Goal: Task Accomplishment & Management: Use online tool/utility

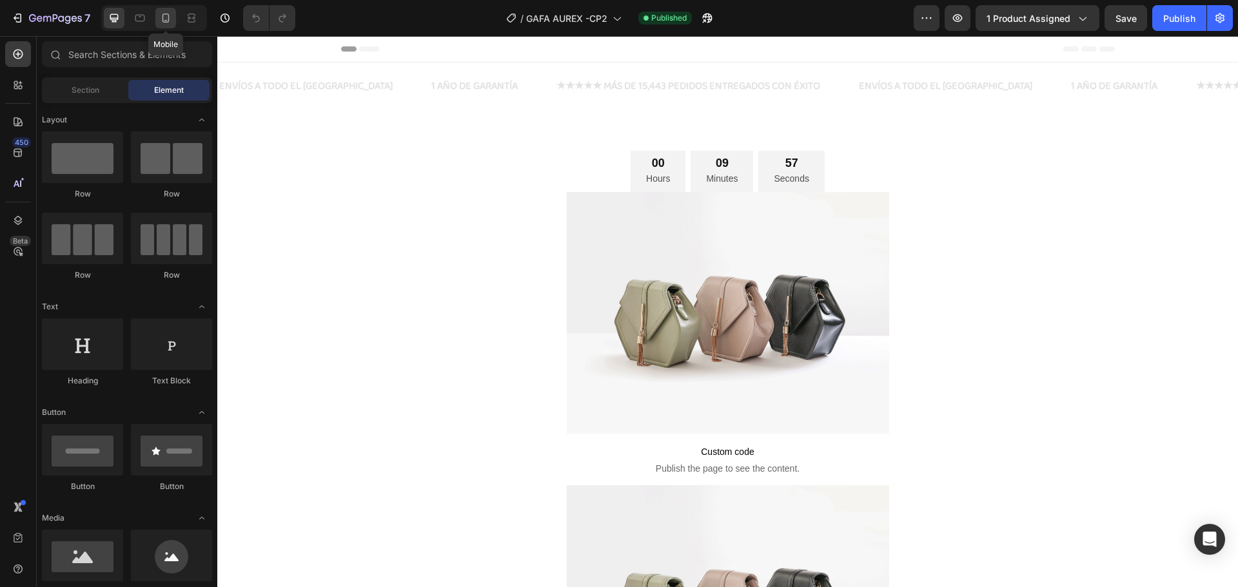
click at [169, 21] on icon at bounding box center [165, 18] width 7 height 9
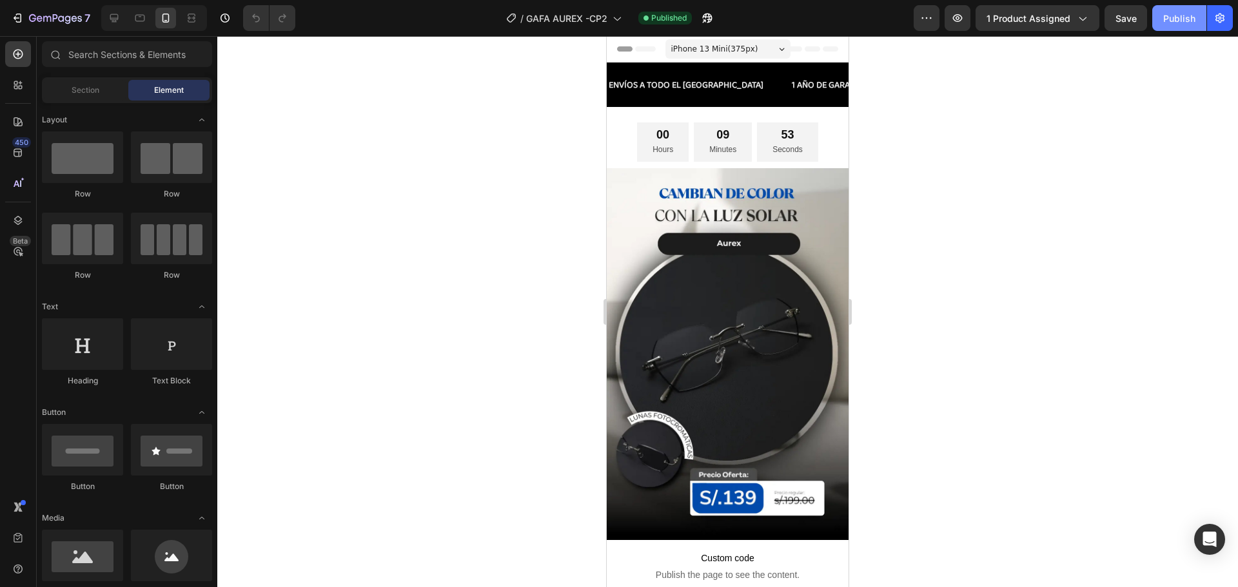
click at [1182, 8] on button "Publish" at bounding box center [1179, 18] width 54 height 26
click at [1035, 21] on span "1 product assigned" at bounding box center [1028, 19] width 84 height 14
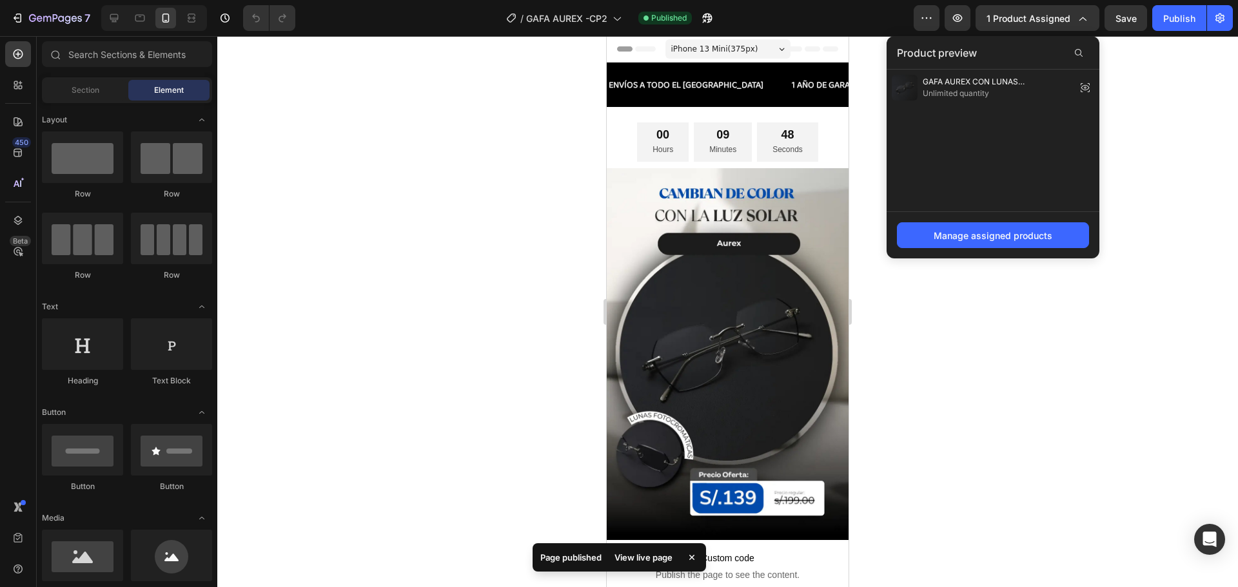
drag, startPoint x: 1188, startPoint y: 146, endPoint x: 1162, endPoint y: 41, distance: 108.2
click at [1186, 138] on div at bounding box center [727, 311] width 1021 height 551
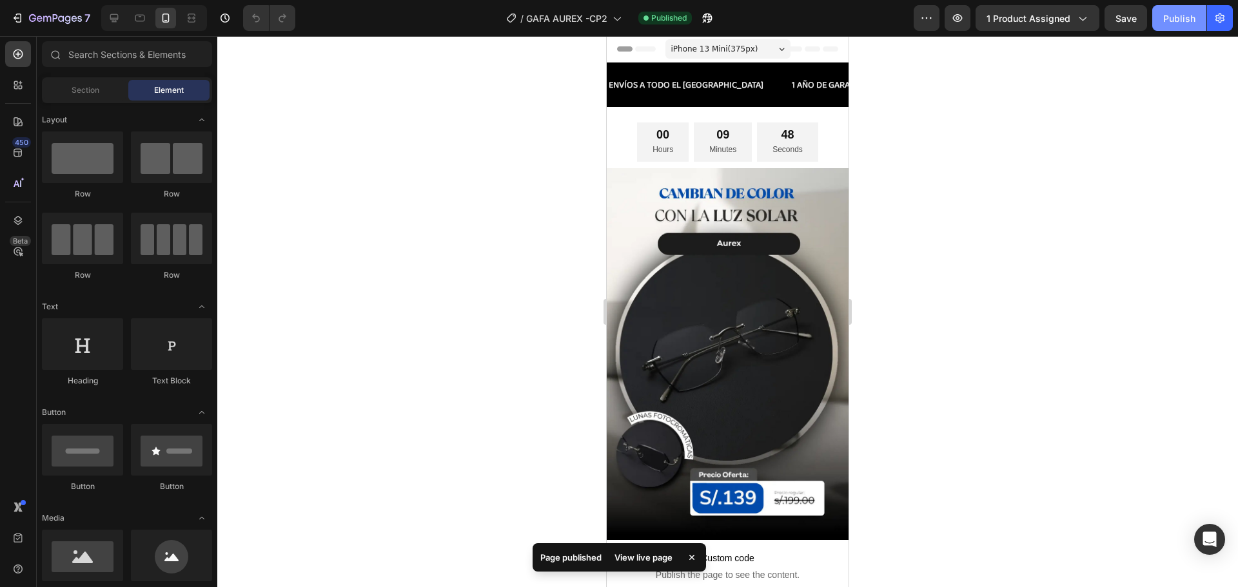
click at [1172, 14] on div "Publish" at bounding box center [1179, 19] width 32 height 14
click at [51, 18] on icon "button" at bounding box center [47, 19] width 8 height 6
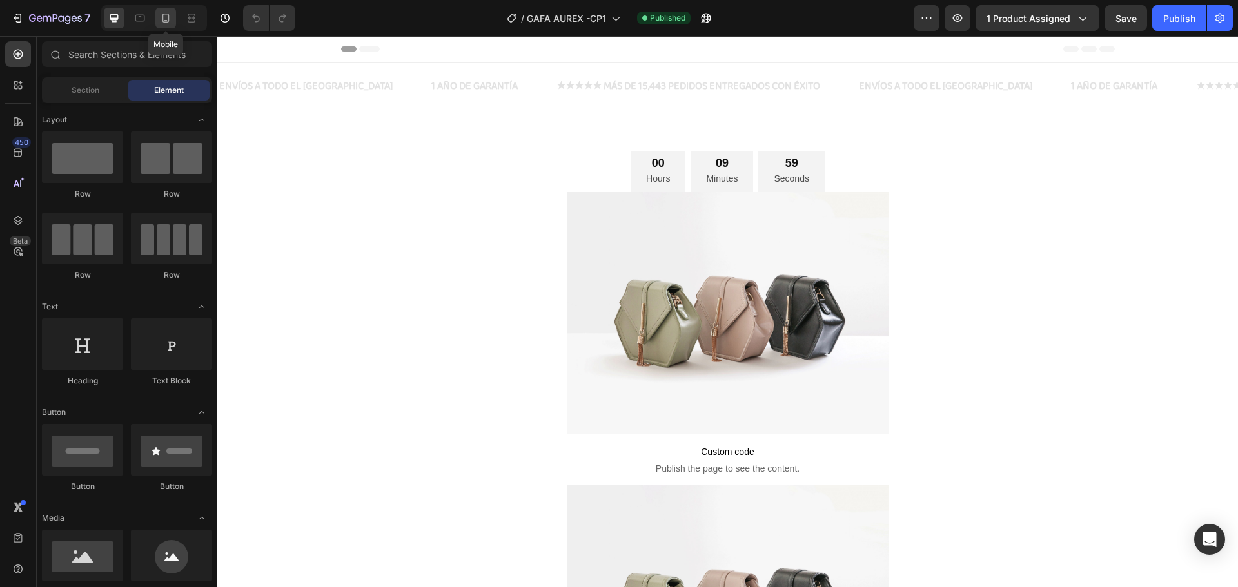
click at [167, 23] on icon at bounding box center [165, 18] width 13 height 13
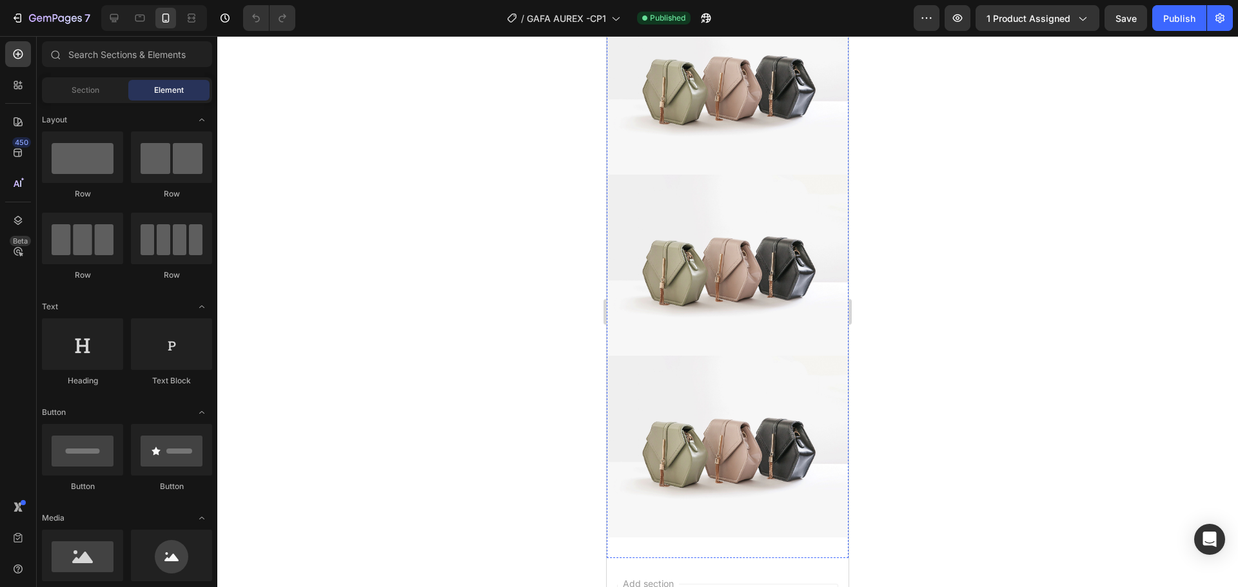
scroll to position [709, 0]
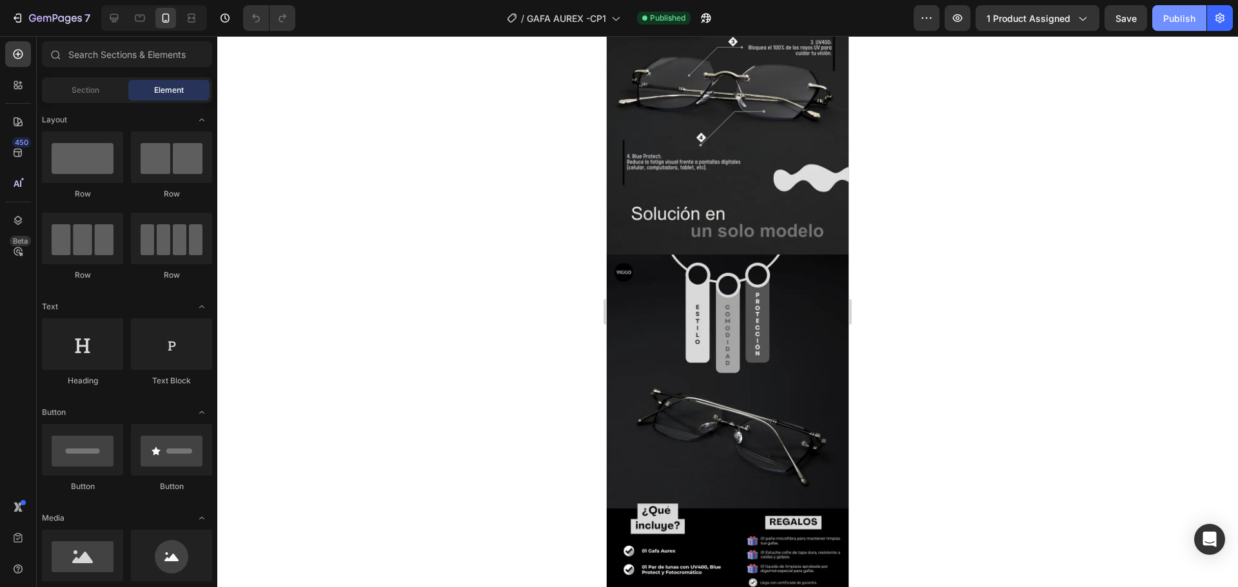
click at [1182, 19] on div "Publish" at bounding box center [1179, 19] width 32 height 14
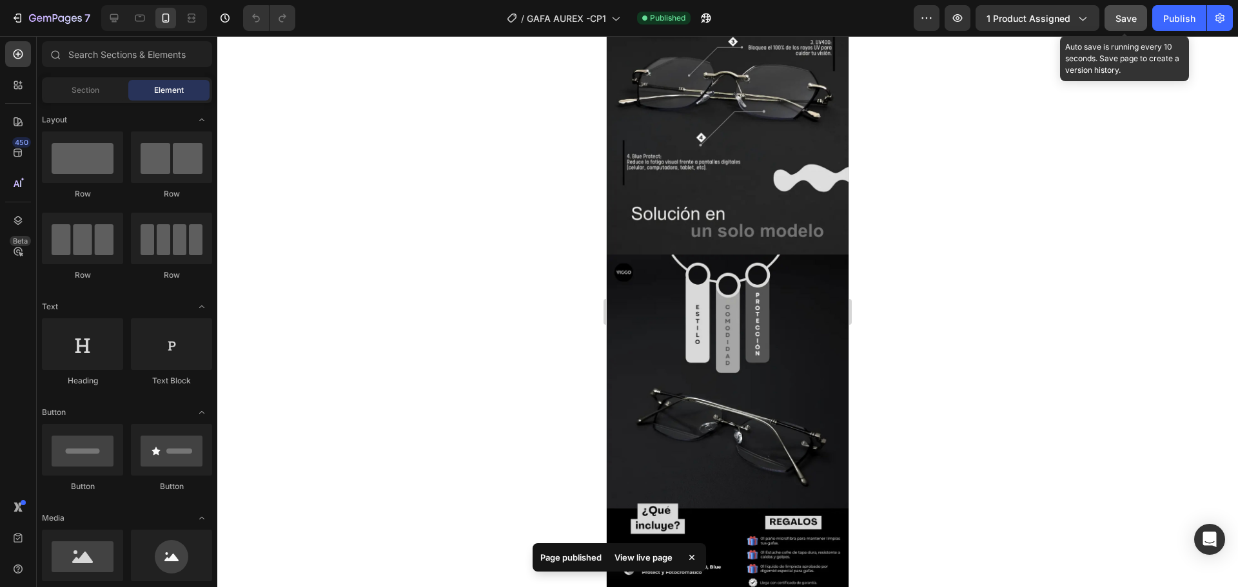
click at [1127, 22] on span "Save" at bounding box center [1125, 18] width 21 height 11
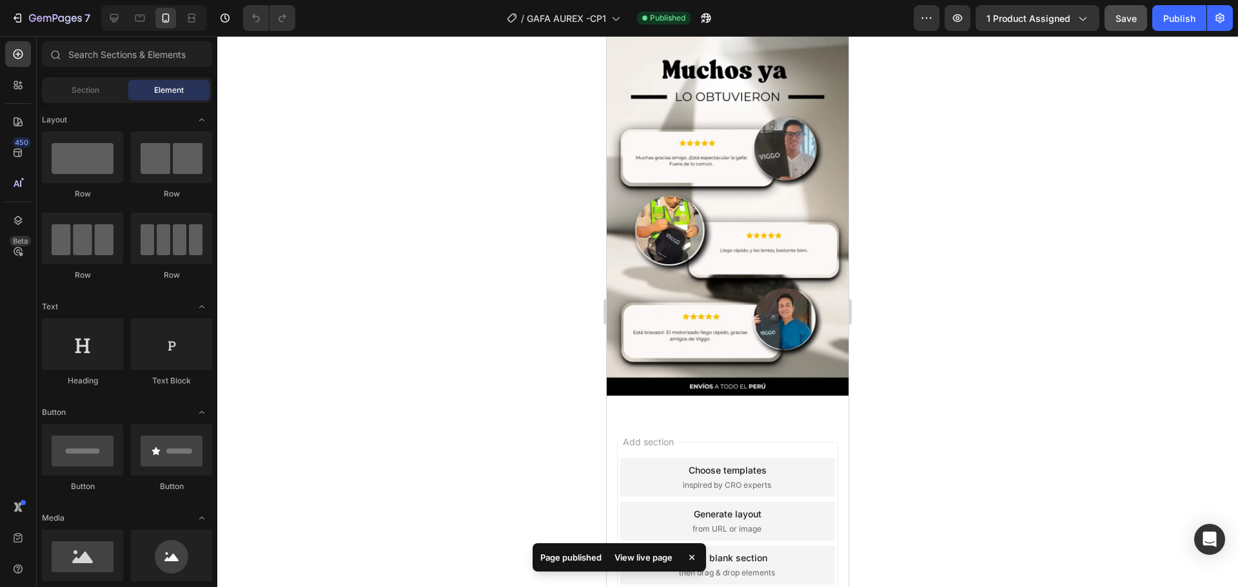
scroll to position [1556, 0]
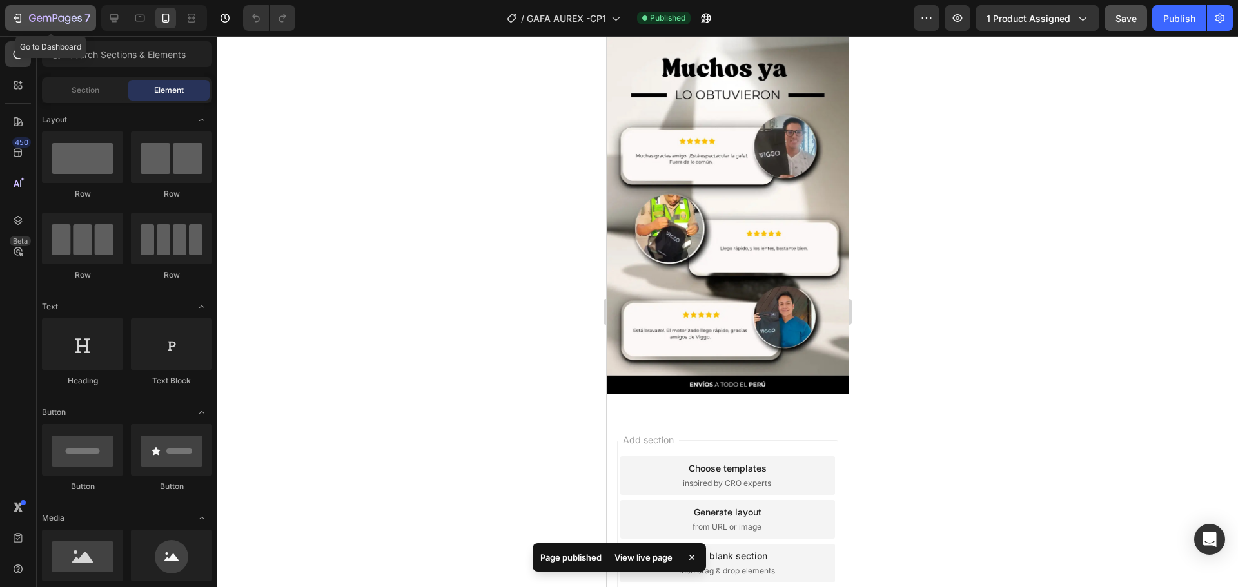
click at [26, 18] on div "7" at bounding box center [50, 17] width 79 height 15
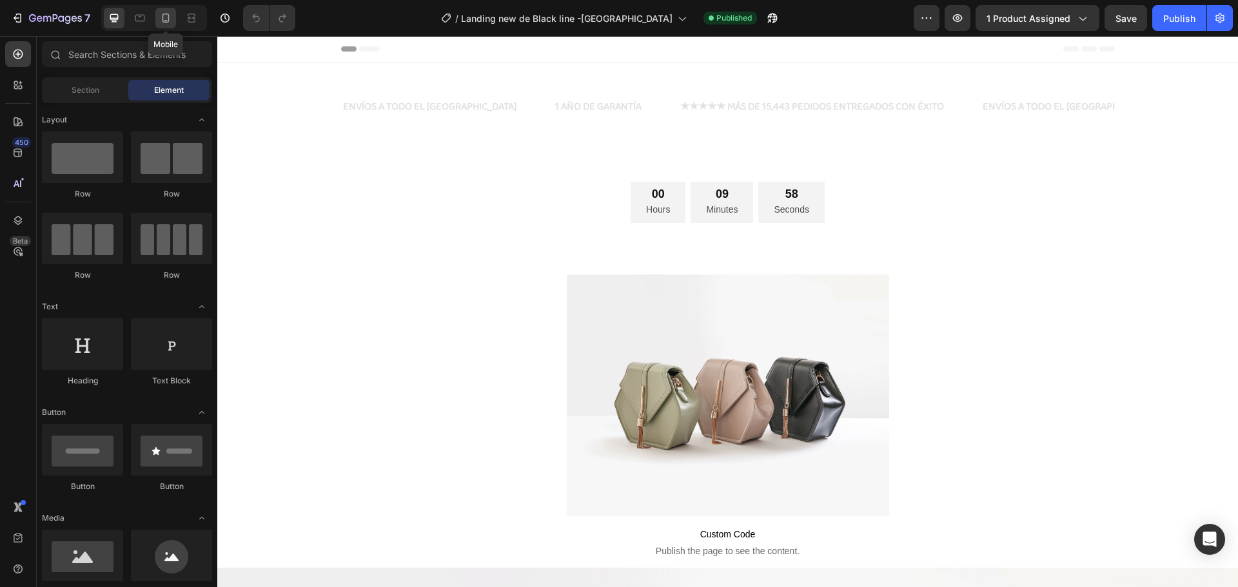
click at [159, 16] on icon at bounding box center [165, 18] width 13 height 13
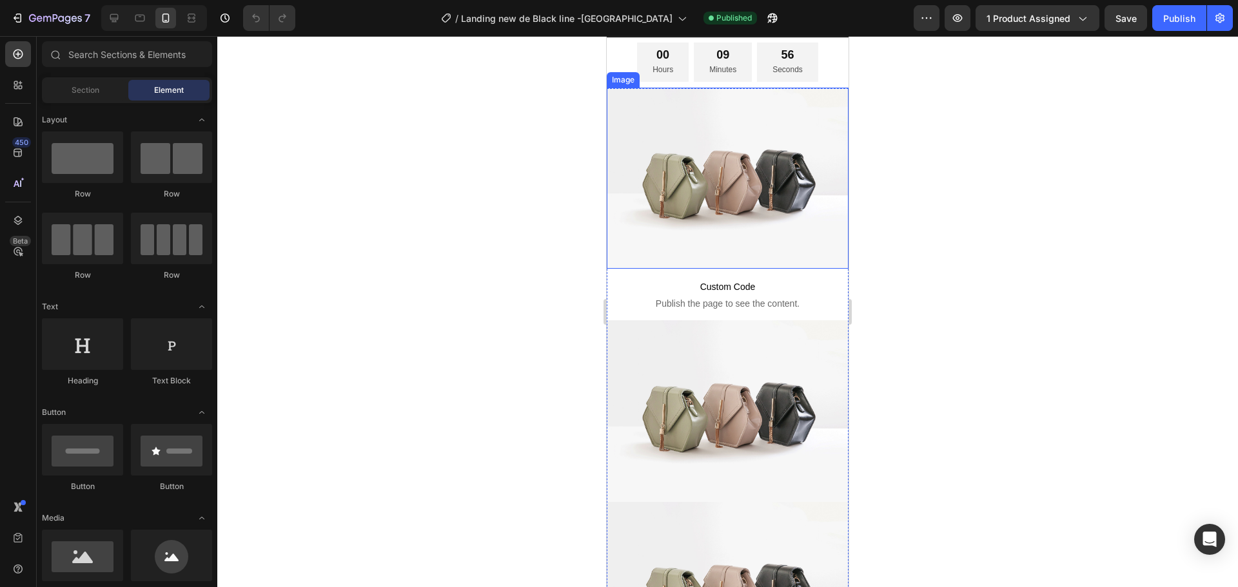
scroll to position [129, 0]
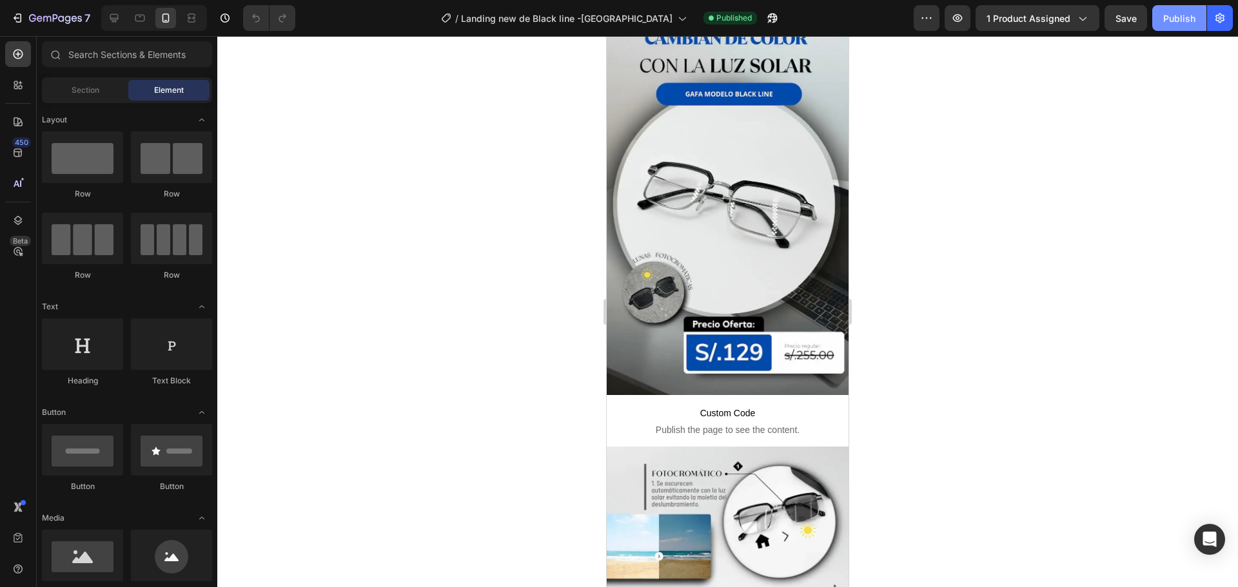
click at [1187, 26] on button "Publish" at bounding box center [1179, 18] width 54 height 26
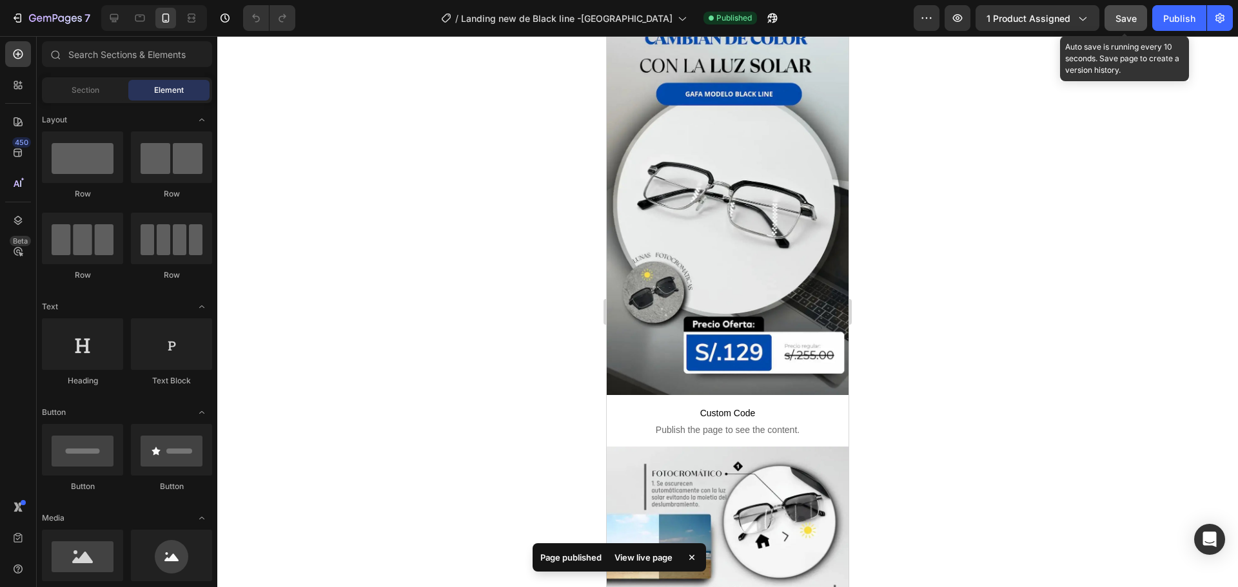
click at [1134, 24] on div "Save" at bounding box center [1125, 19] width 21 height 14
click at [1134, 24] on button "button" at bounding box center [1125, 18] width 43 height 26
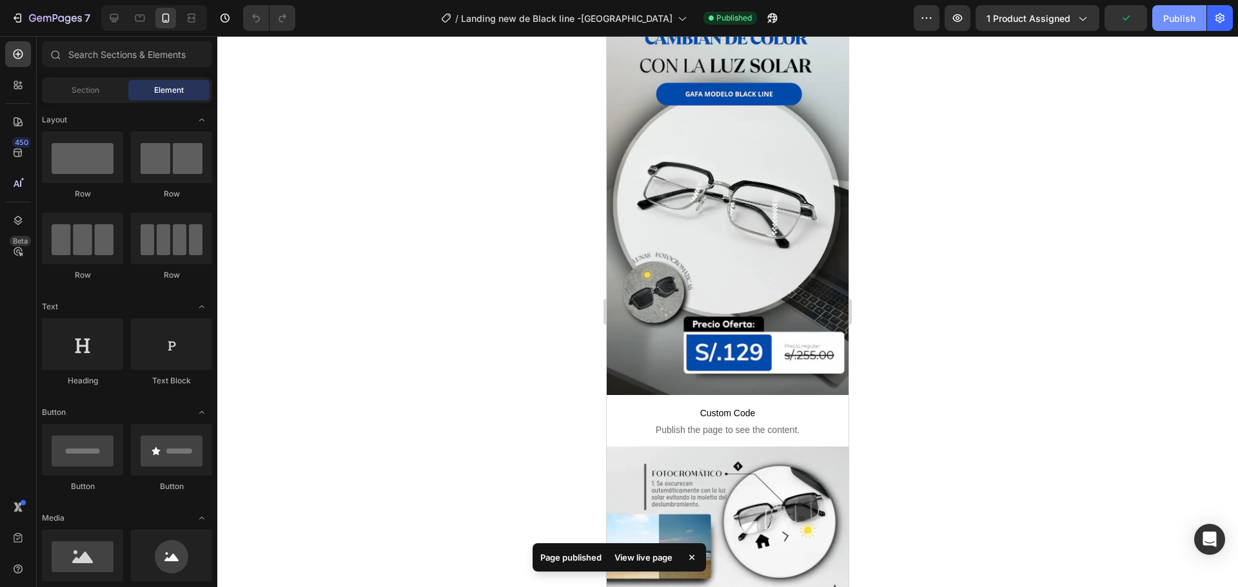
click at [1184, 23] on div "Publish" at bounding box center [1179, 19] width 32 height 14
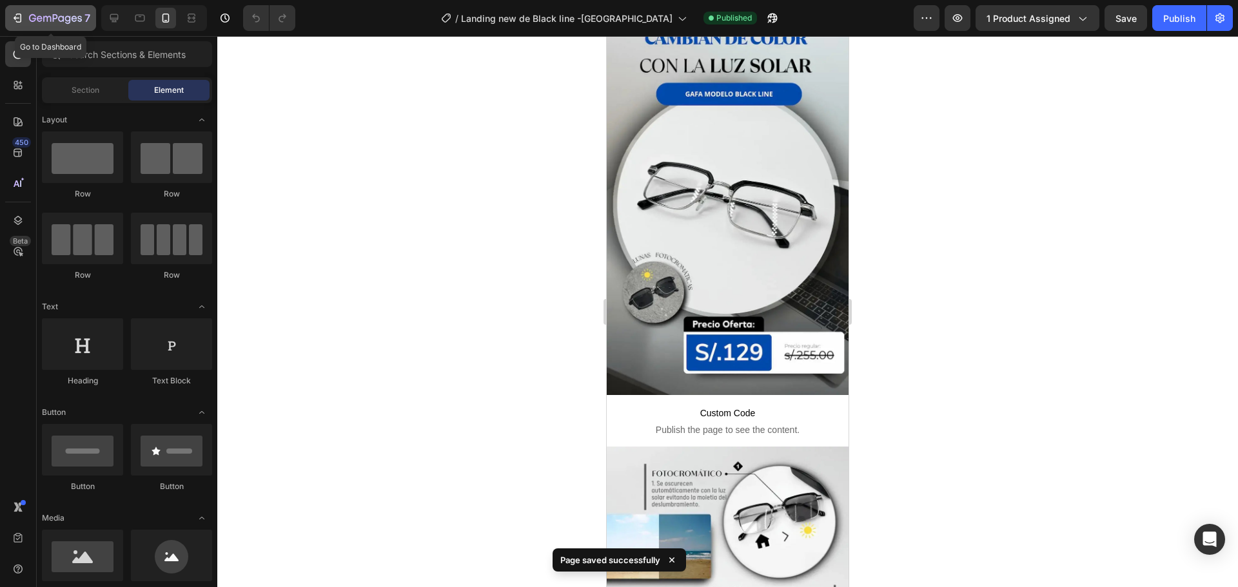
click at [61, 14] on icon "button" at bounding box center [55, 19] width 53 height 11
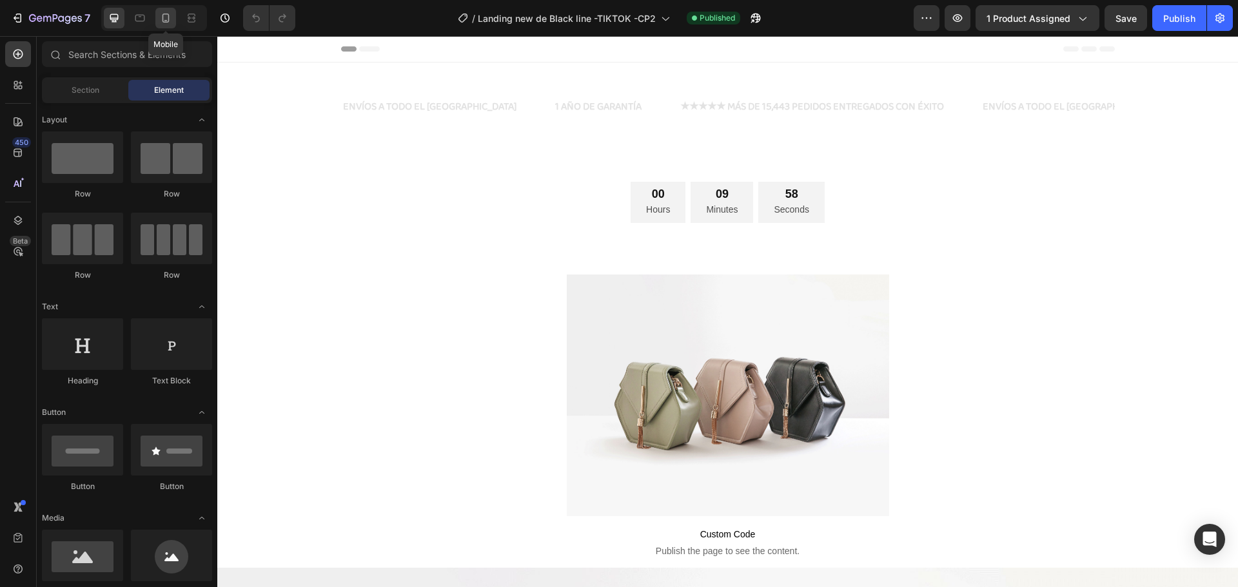
click at [160, 12] on icon at bounding box center [165, 18] width 13 height 13
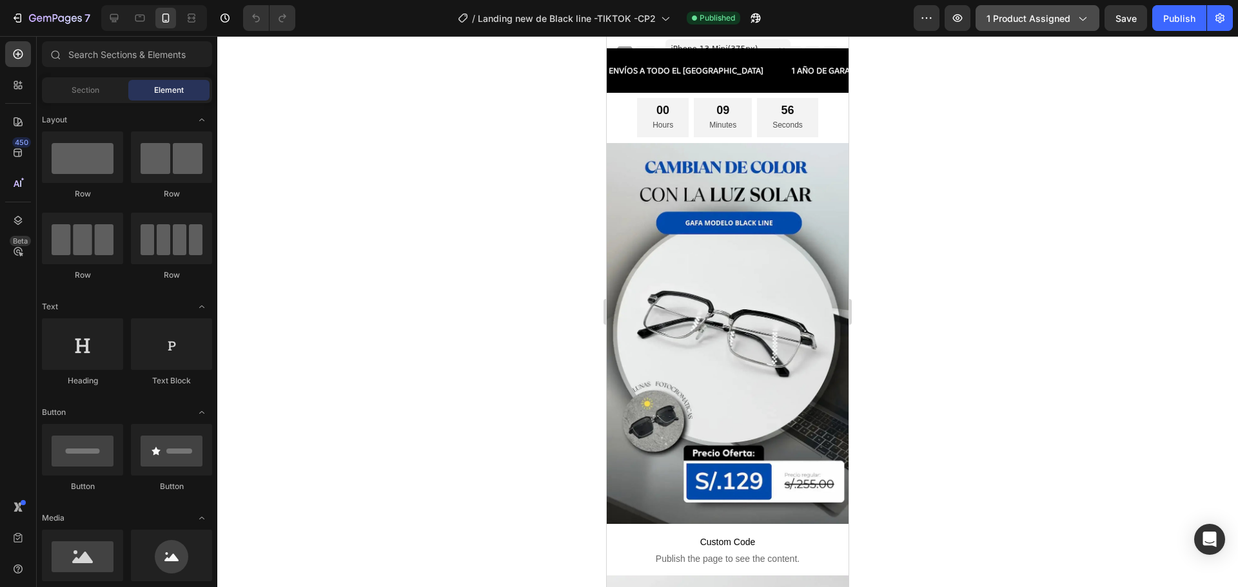
click at [1051, 16] on span "1 product assigned" at bounding box center [1028, 19] width 84 height 14
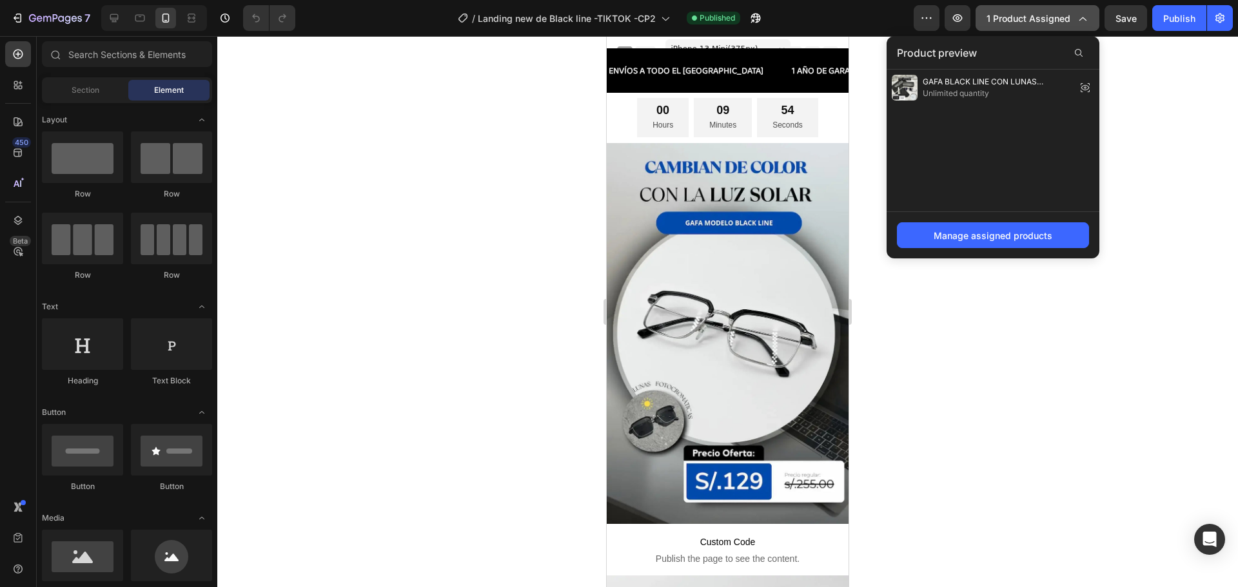
click at [1051, 16] on span "1 product assigned" at bounding box center [1028, 19] width 84 height 14
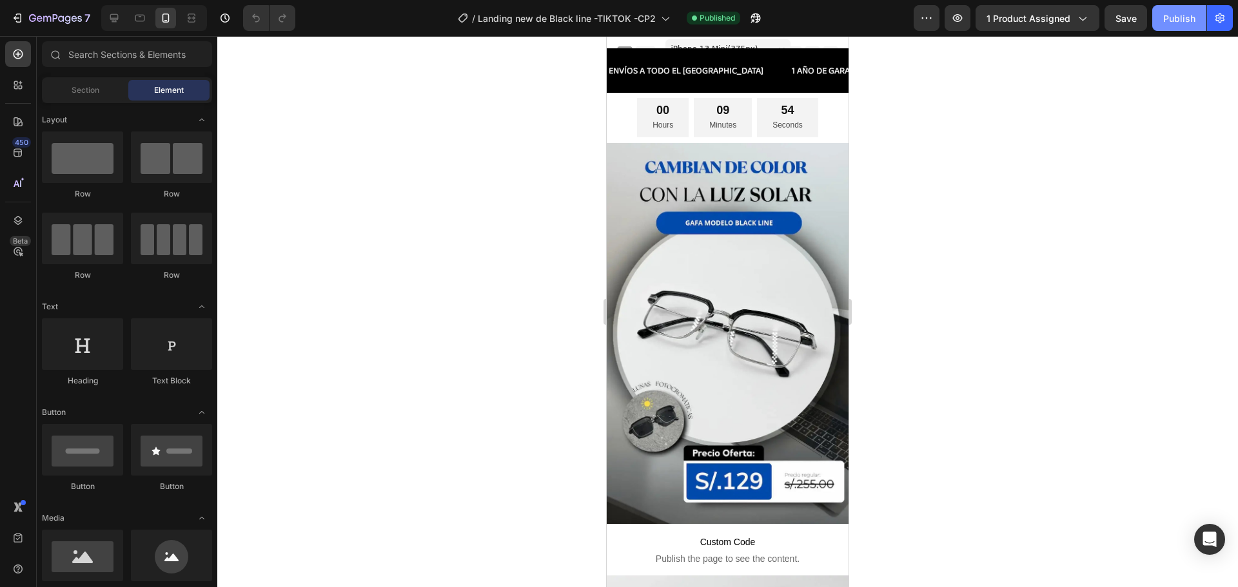
click at [1184, 14] on div "Publish" at bounding box center [1179, 19] width 32 height 14
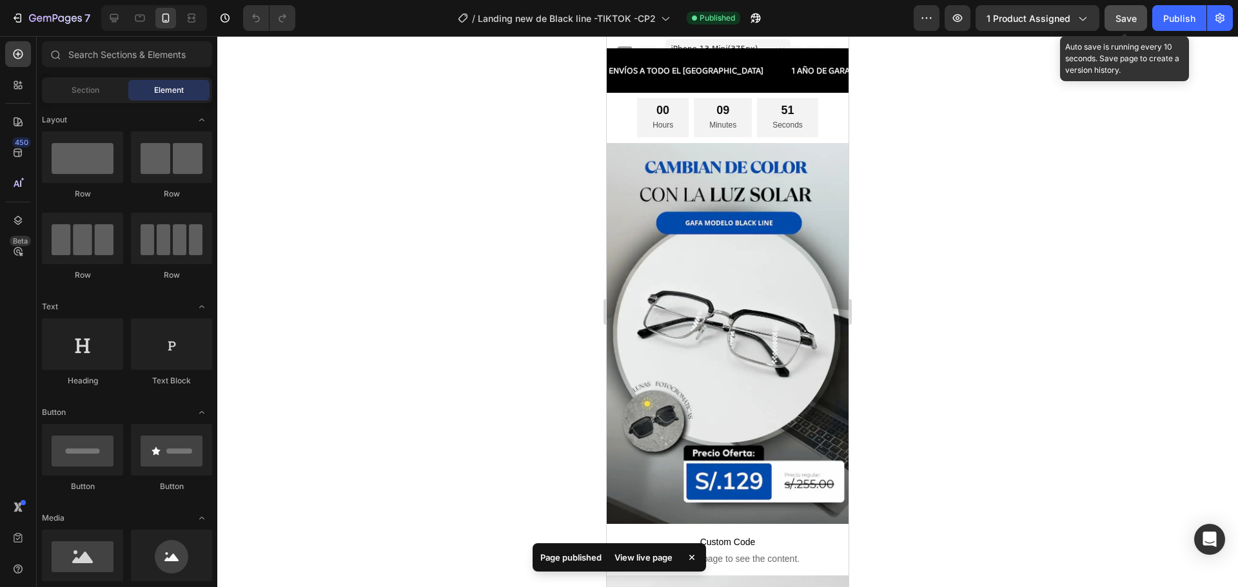
click at [1130, 19] on span "Save" at bounding box center [1125, 18] width 21 height 11
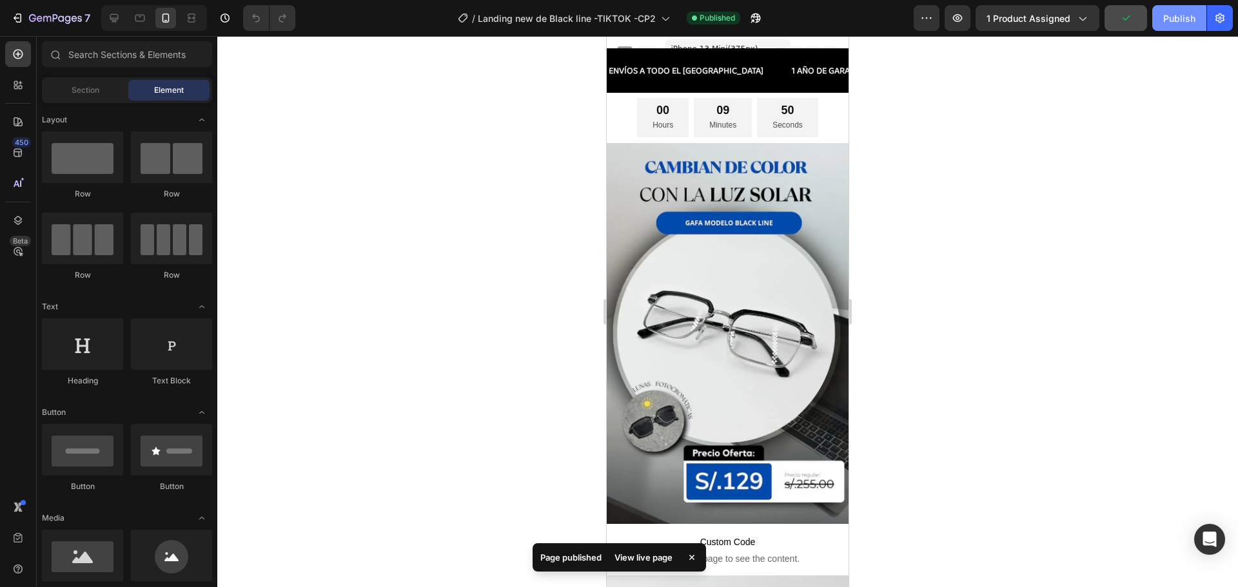
click at [1192, 17] on div "Publish" at bounding box center [1179, 19] width 32 height 14
click at [1183, 14] on div "Publish" at bounding box center [1179, 19] width 32 height 14
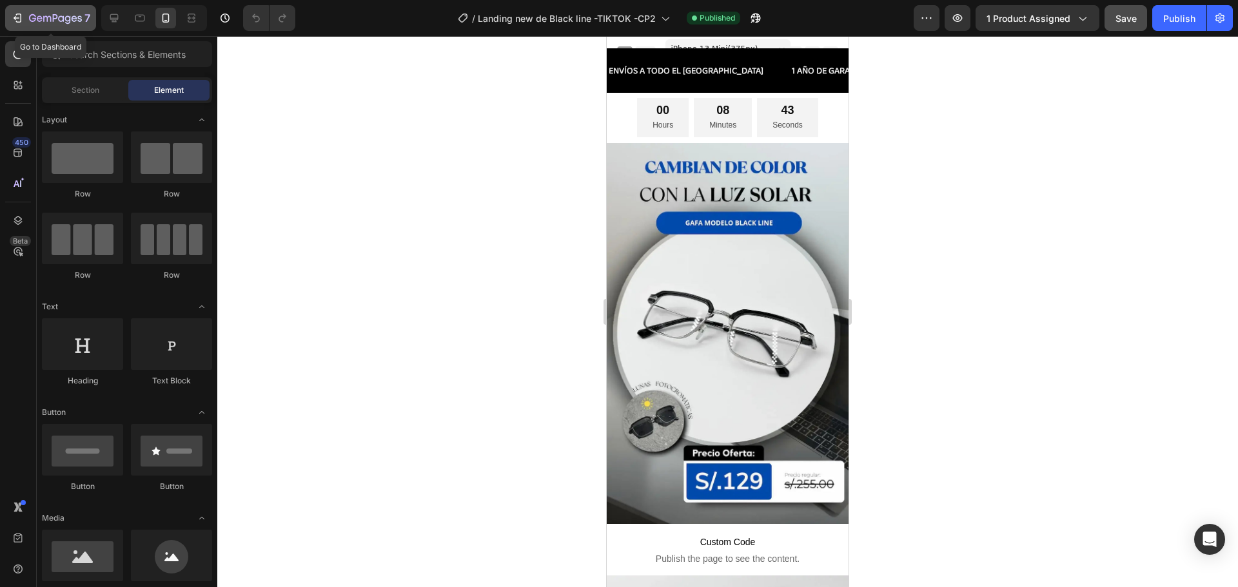
click at [41, 19] on icon "button" at bounding box center [55, 19] width 53 height 11
